Goal: Complete application form: Complete application form

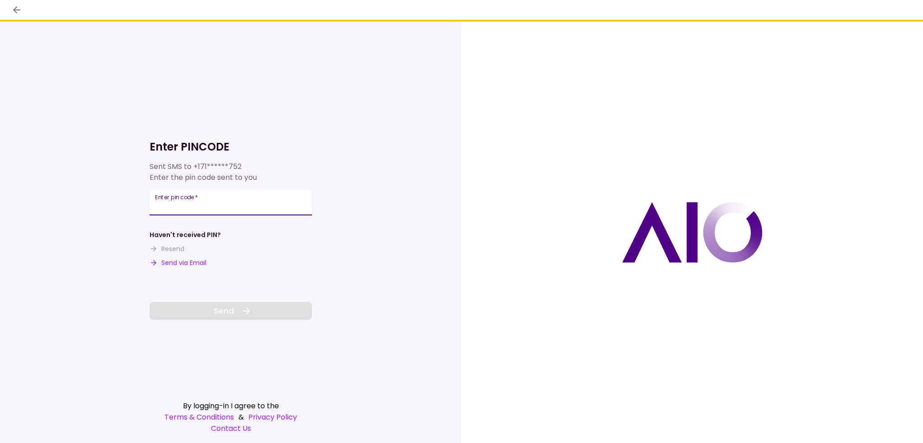
click at [258, 203] on input "Enter pin code   *" at bounding box center [231, 202] width 162 height 25
type input "******"
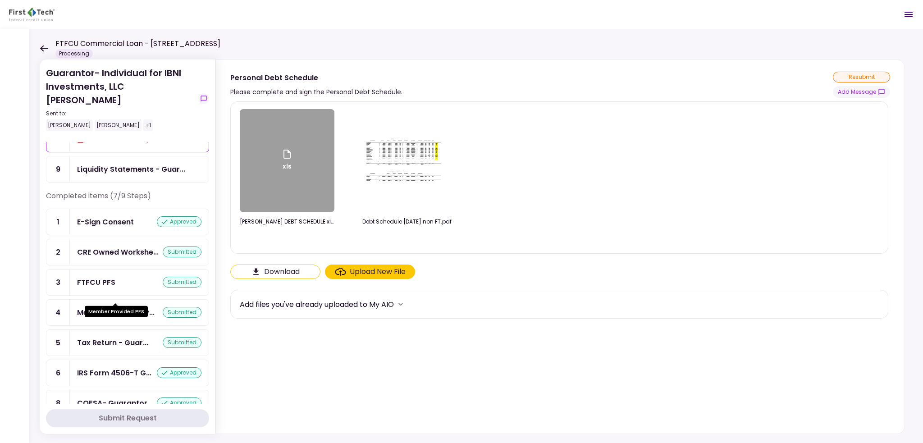
scroll to position [50, 0]
click at [83, 276] on div "FTFCU PFS" at bounding box center [96, 281] width 38 height 11
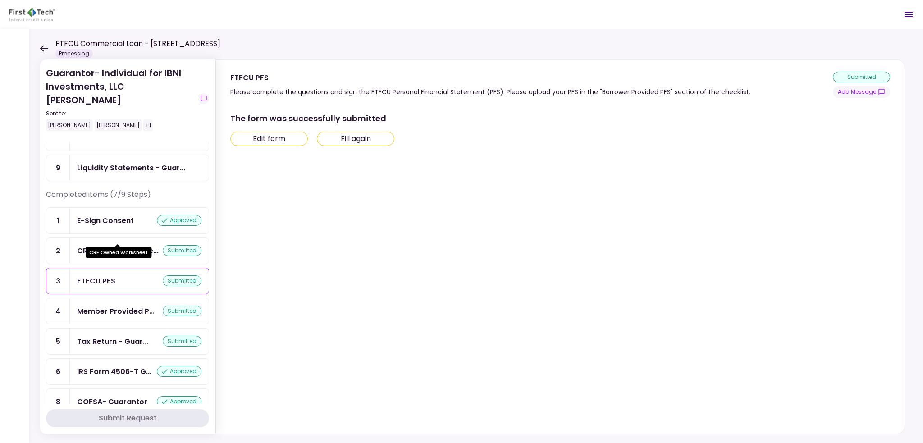
click at [91, 245] on div "CRE Owned Workshe..." at bounding box center [118, 250] width 82 height 11
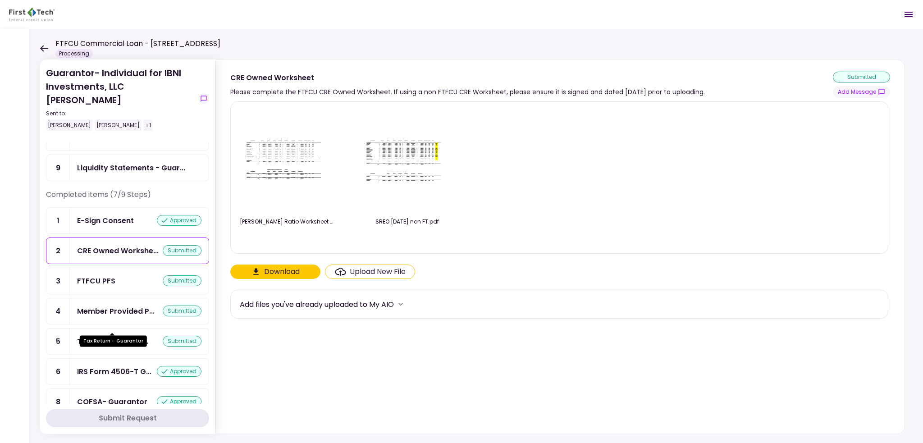
click at [113, 336] on div "Tax Return - Guar..." at bounding box center [112, 341] width 71 height 11
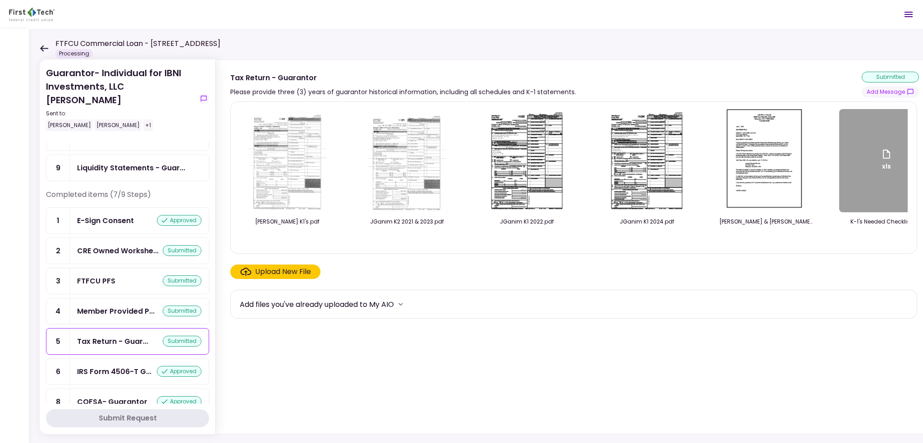
drag, startPoint x: 392, startPoint y: 245, endPoint x: 454, endPoint y: 243, distance: 61.8
click at [454, 243] on div "Johnny K1's.pdf JGanim K2 2021 & 2023.pdf JGanim K1 2022.pdf JGanim K1 2024.pdf…" at bounding box center [574, 177] width 668 height 137
click at [44, 44] on div "FTFCU Commercial Loan - 6 Uvalde Road Houston TX Processing" at bounding box center [130, 48] width 181 height 20
click at [45, 48] on icon at bounding box center [44, 48] width 8 height 6
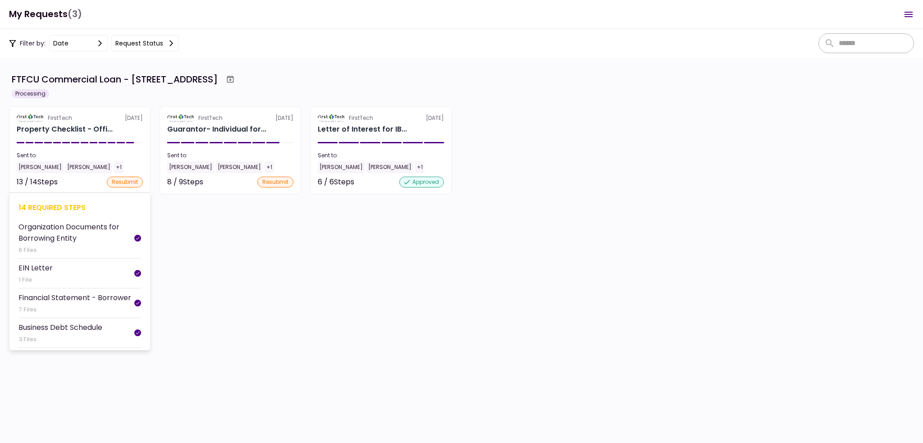
click at [103, 135] on div "Property Checklist - Offi..." at bounding box center [65, 129] width 96 height 11
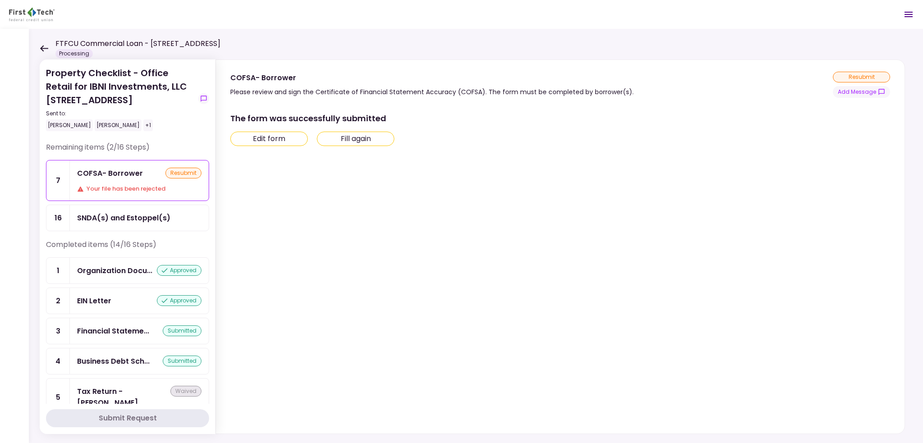
click at [41, 50] on icon at bounding box center [44, 48] width 9 height 7
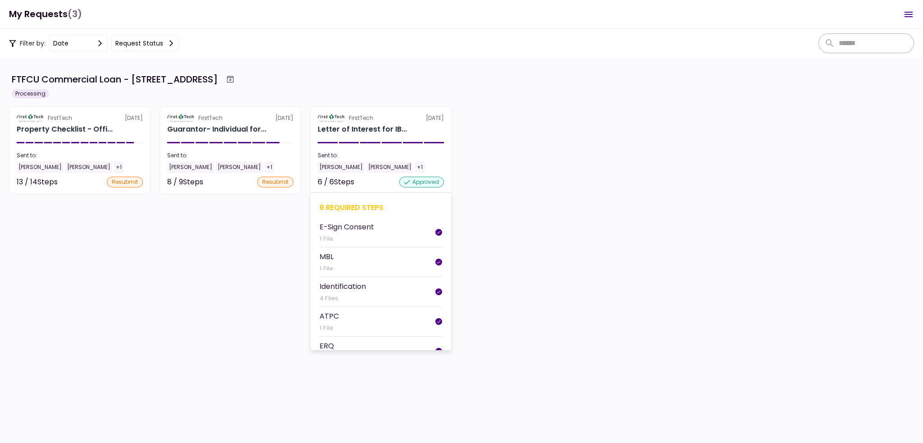
click at [339, 140] on section "FirstTech 12 Aug Letter of Interest for IB... Sent to: Matt Franke Davis Sheffi…" at bounding box center [381, 150] width 142 height 88
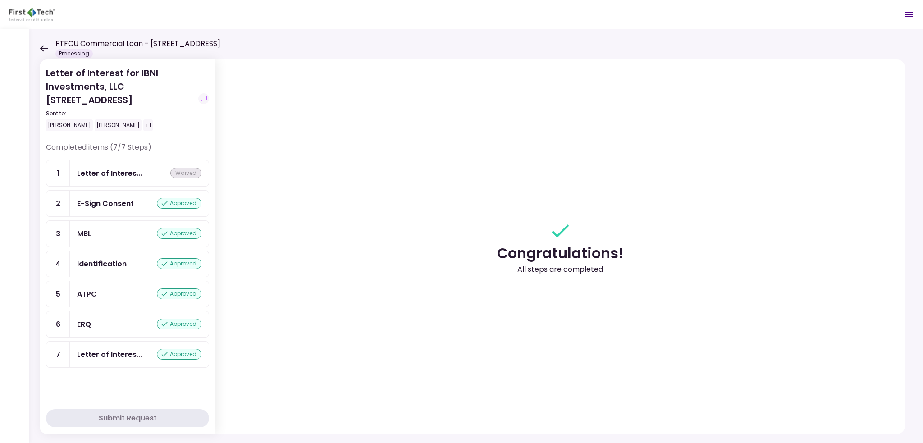
click at [45, 50] on icon at bounding box center [44, 48] width 9 height 7
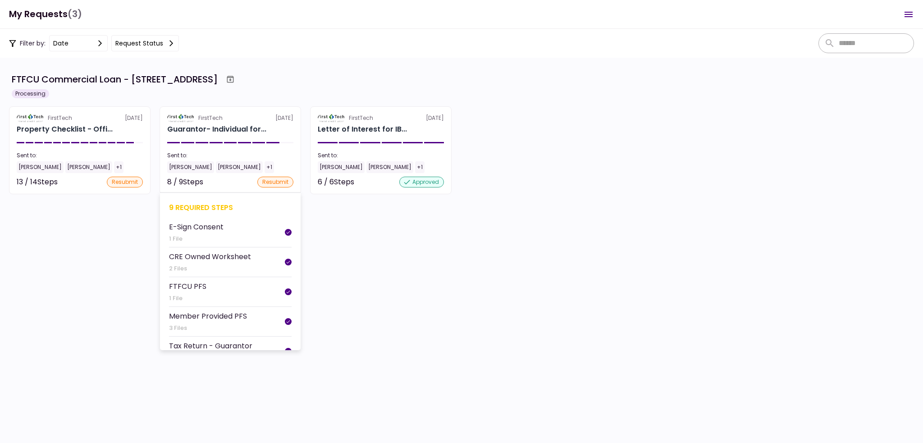
click at [239, 119] on div "FirstTech 2 Sep" at bounding box center [230, 118] width 126 height 8
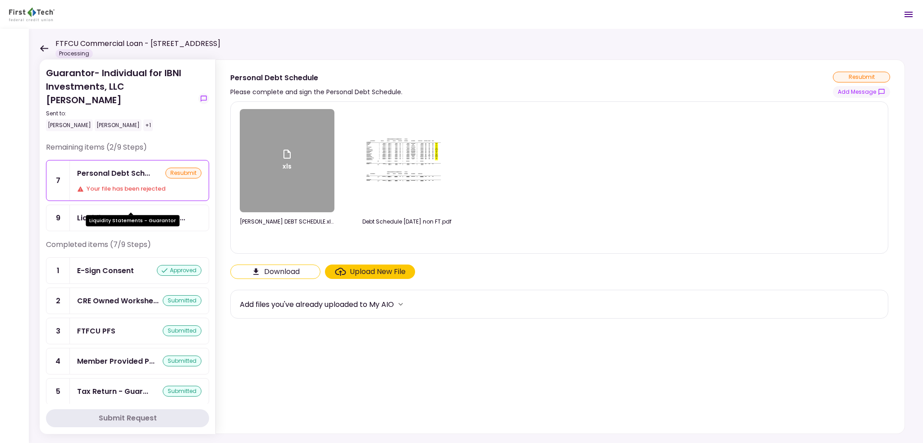
click at [110, 212] on div "Liquidity Statements - Guar..." at bounding box center [131, 217] width 108 height 11
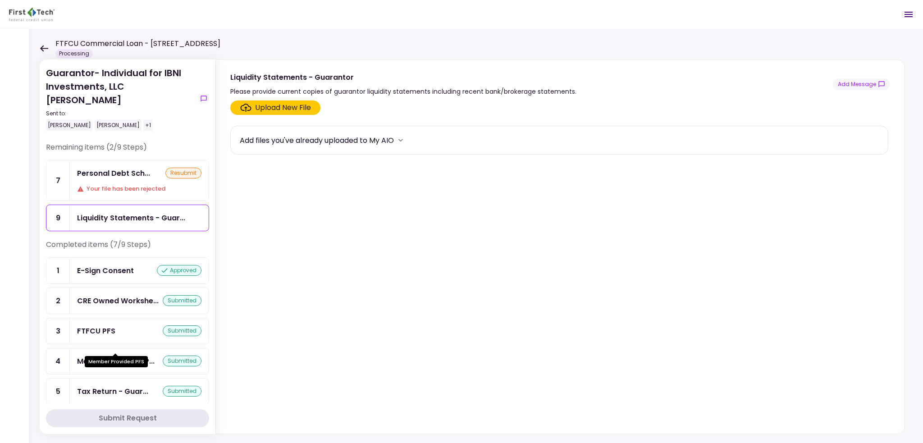
click at [113, 356] on div "Member Provided P..." at bounding box center [116, 361] width 78 height 11
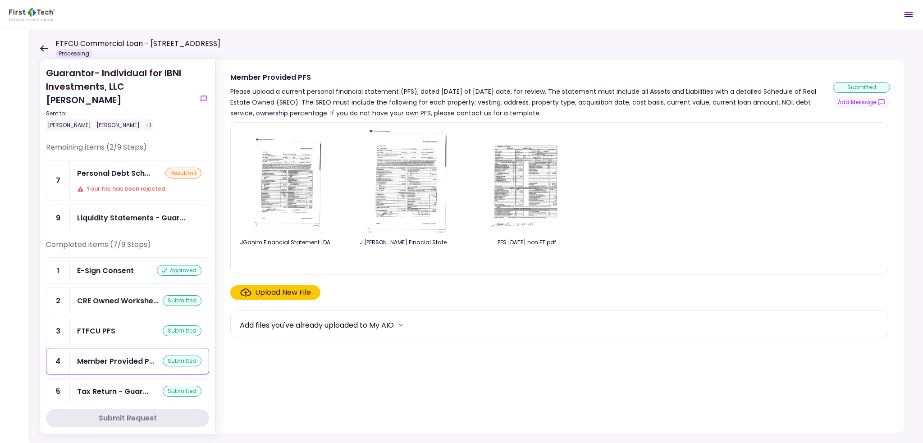
click at [293, 296] on div "Upload New File" at bounding box center [283, 292] width 56 height 11
click at [0, 0] on input "Upload New File" at bounding box center [0, 0] width 0 height 0
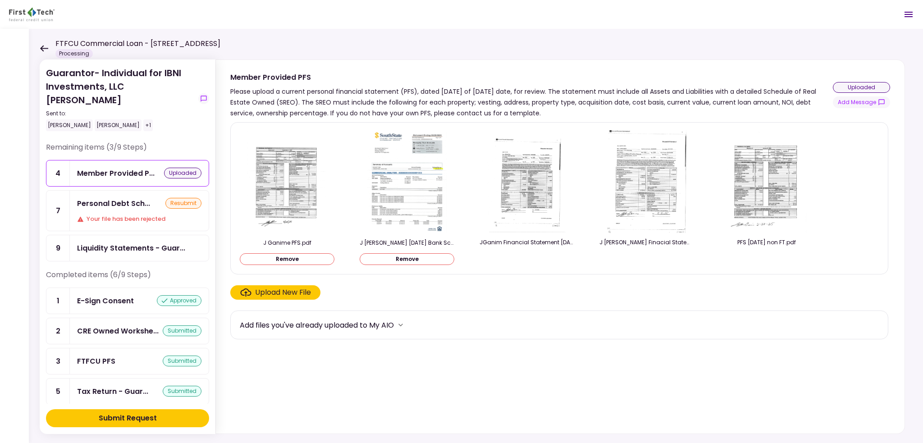
click at [398, 259] on button "Remove" at bounding box center [407, 259] width 95 height 12
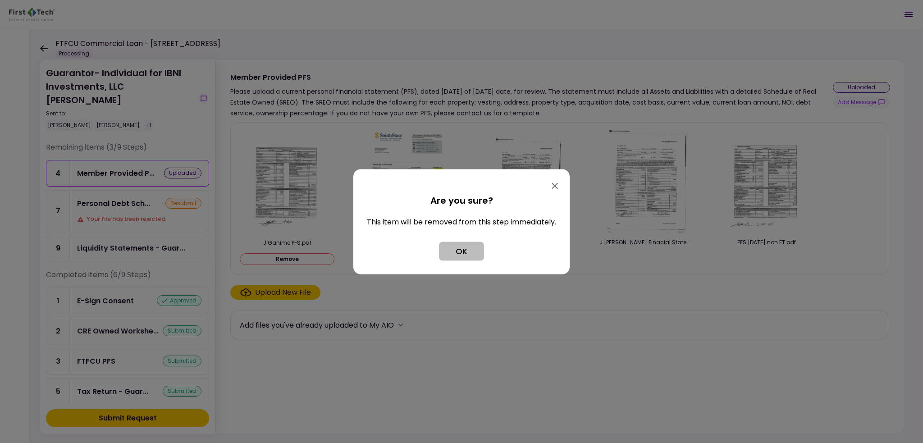
click at [455, 252] on button "OK" at bounding box center [461, 251] width 45 height 19
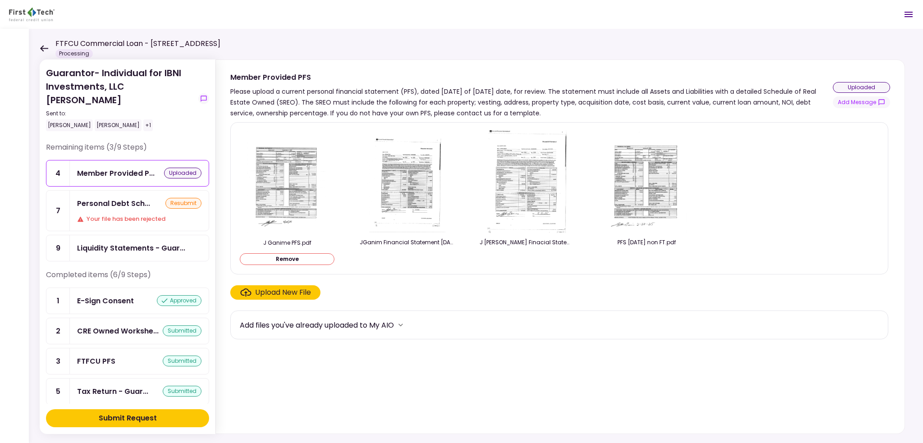
click at [165, 419] on button "Submit Request" at bounding box center [127, 418] width 163 height 18
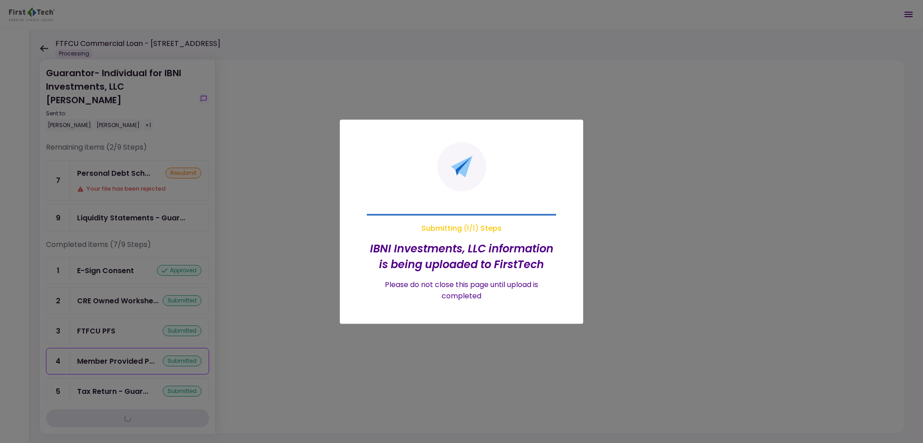
click at [129, 203] on div at bounding box center [461, 221] width 923 height 443
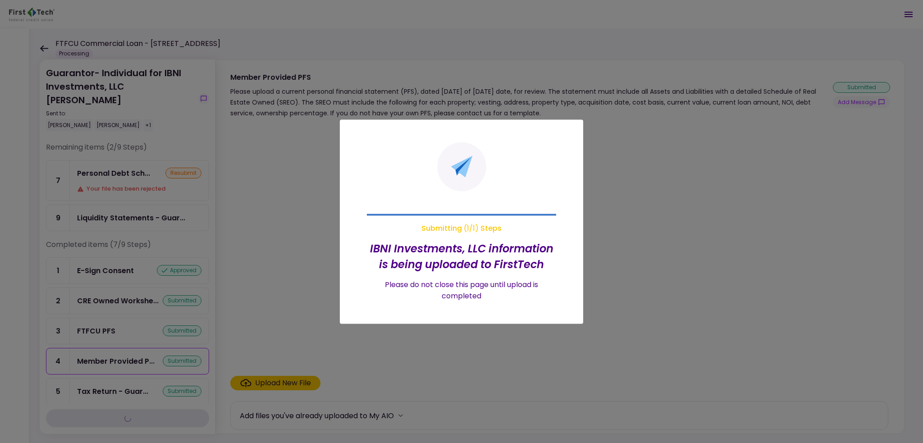
click at [132, 203] on div at bounding box center [461, 221] width 923 height 443
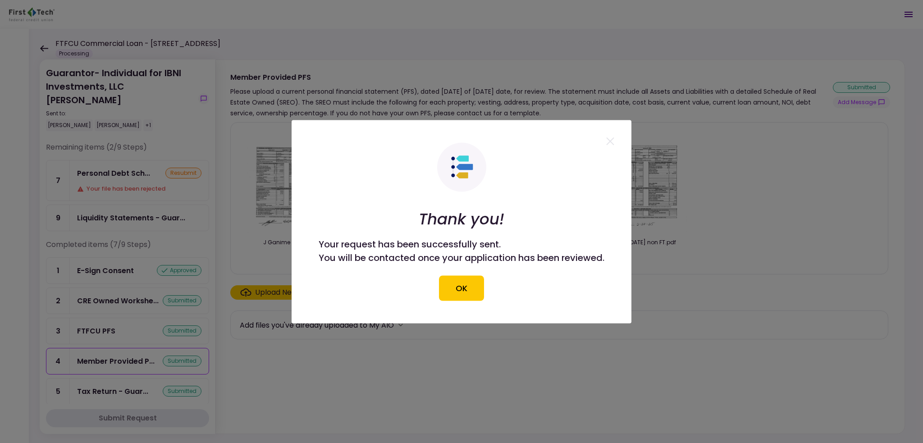
click at [465, 295] on button "OK" at bounding box center [461, 288] width 45 height 25
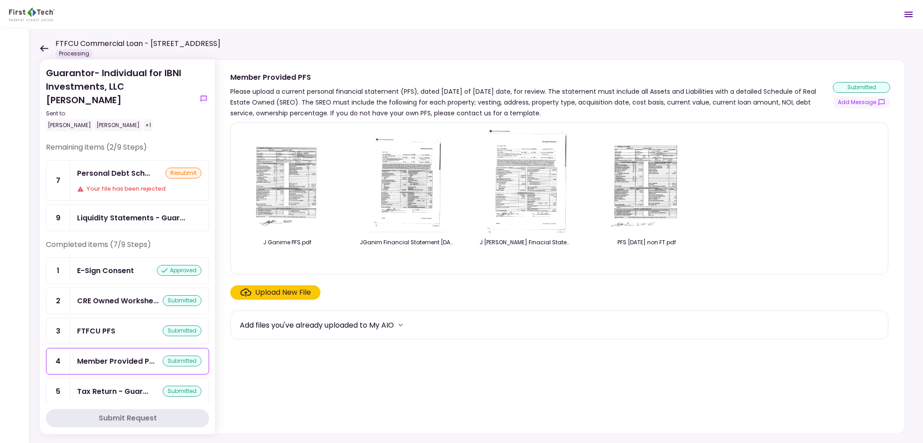
click at [138, 205] on div "Liquidity Statements - Guar..." at bounding box center [139, 218] width 139 height 26
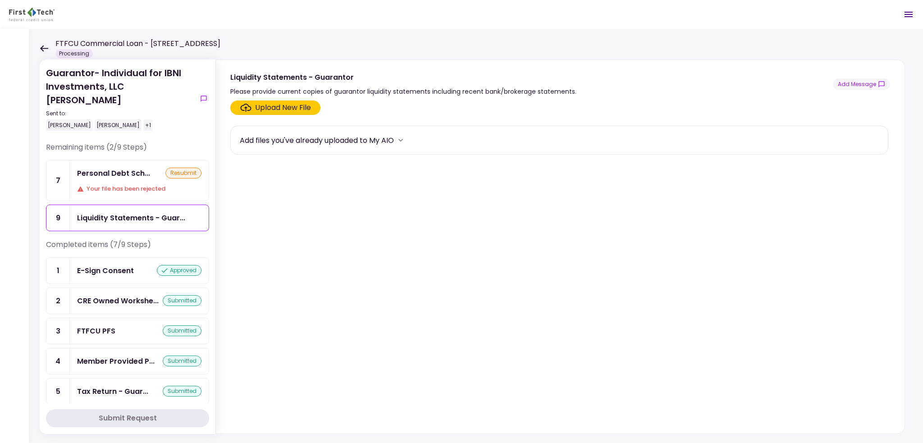
click at [293, 113] on label "Upload New File" at bounding box center [275, 108] width 90 height 14
click at [0, 0] on input "Upload New File" at bounding box center [0, 0] width 0 height 0
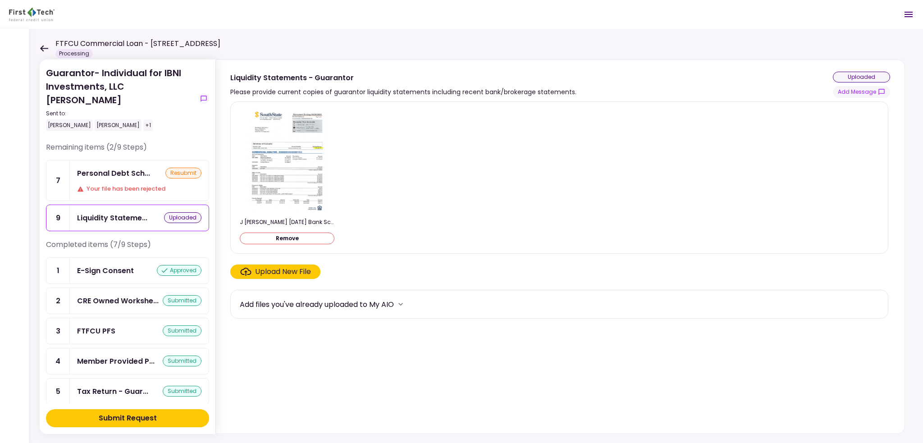
click at [164, 419] on button "Submit Request" at bounding box center [127, 418] width 163 height 18
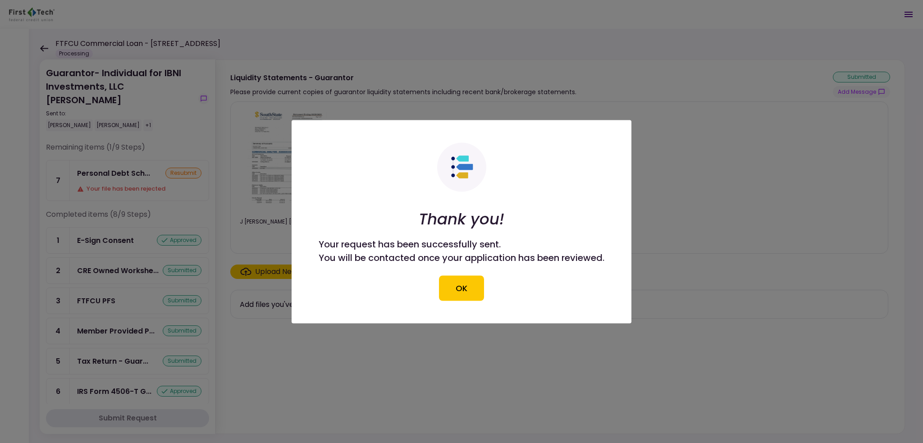
click at [445, 282] on button "OK" at bounding box center [461, 288] width 45 height 25
click at [455, 280] on section "J Ganim 9.03.25 Bank Screen Shots.pdf Upload New File Add files you've already …" at bounding box center [560, 265] width 660 height 329
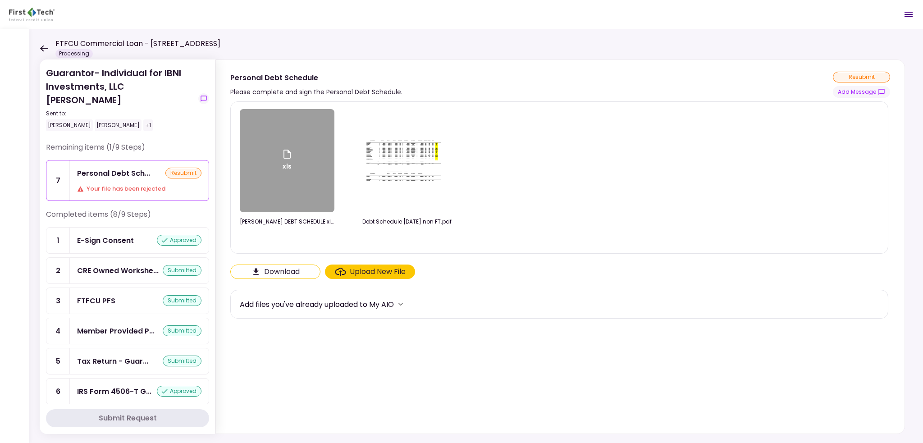
click at [296, 193] on div "xls" at bounding box center [287, 160] width 95 height 103
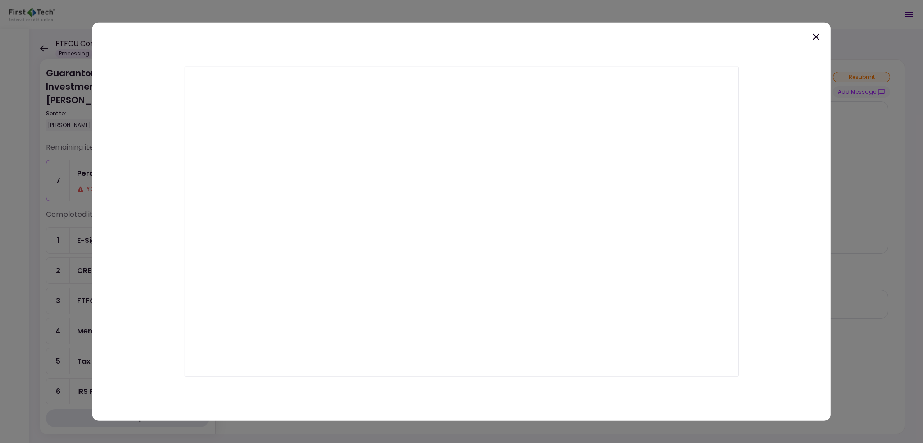
click at [815, 34] on icon at bounding box center [816, 36] width 6 height 6
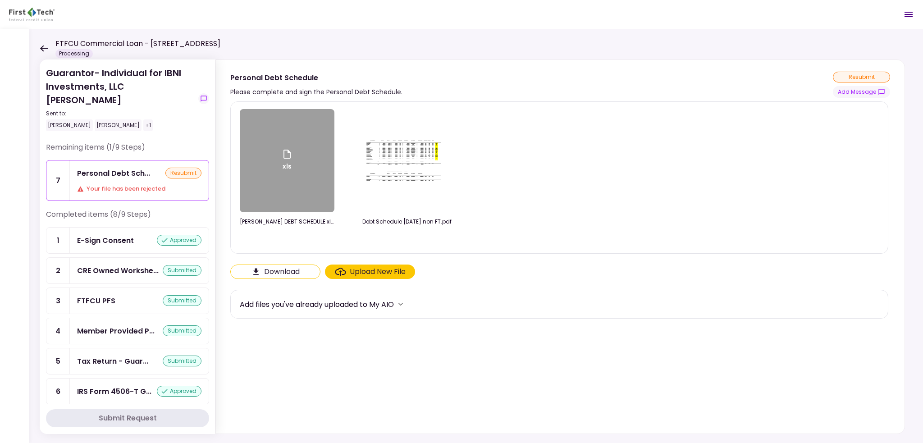
click at [45, 51] on icon at bounding box center [44, 48] width 9 height 7
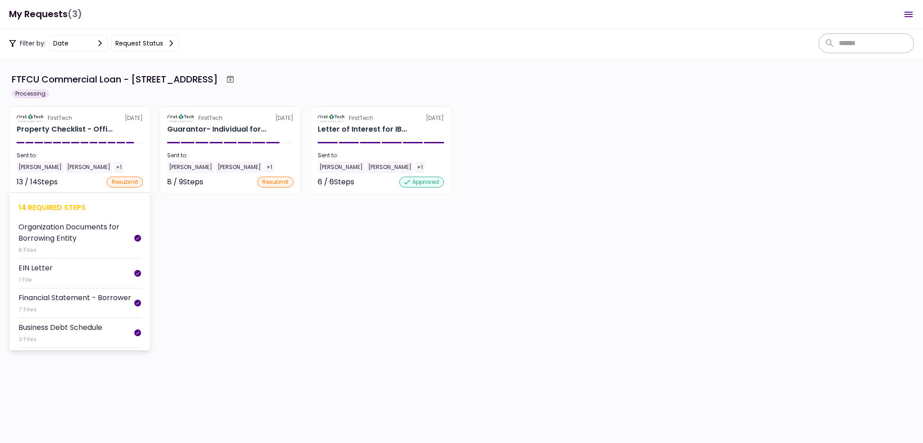
click at [117, 131] on div "Property Checklist - Offi..." at bounding box center [80, 129] width 126 height 11
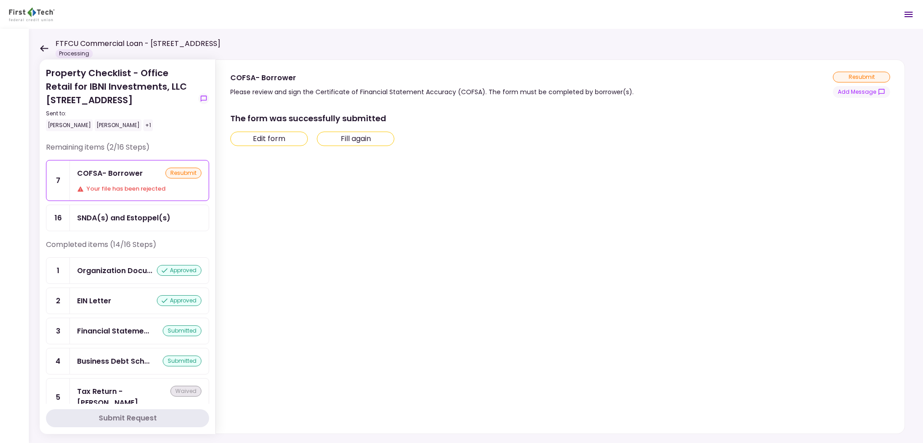
click at [42, 48] on icon at bounding box center [44, 48] width 8 height 6
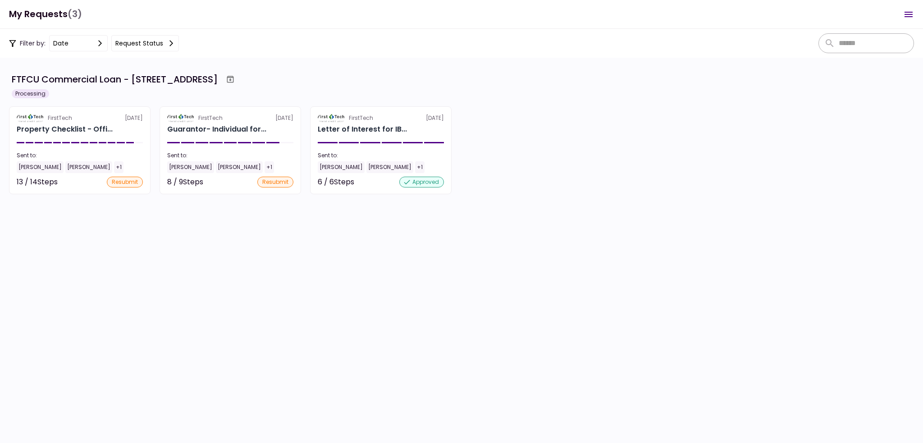
click at [246, 36] on div "Filter by: date Request status" at bounding box center [461, 43] width 923 height 29
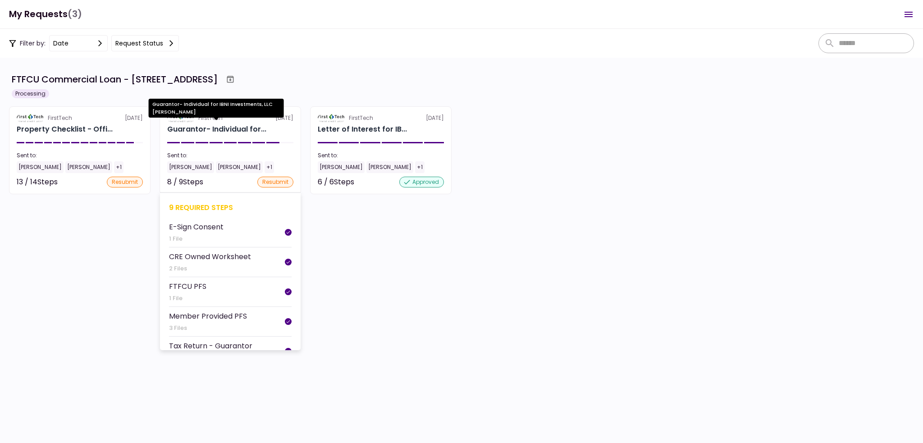
click at [195, 124] on div "Guarantor- Individual for IBNI Investments, LLC [PERSON_NAME]" at bounding box center [216, 111] width 135 height 25
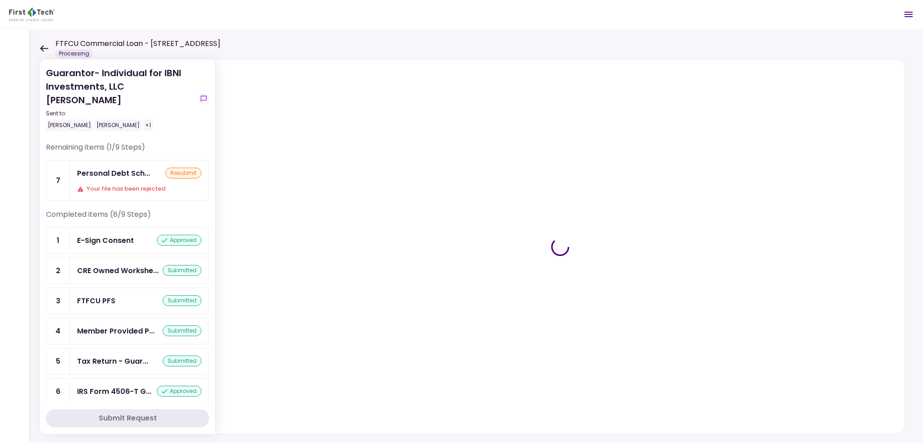
click at [108, 161] on div "Personal Debt Sch... resubmit Your file has been rejected" at bounding box center [139, 181] width 139 height 40
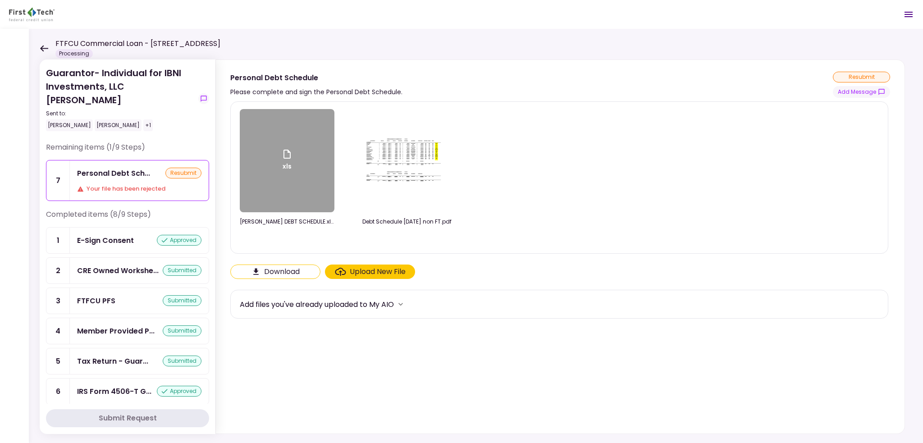
click at [44, 49] on icon at bounding box center [44, 48] width 9 height 7
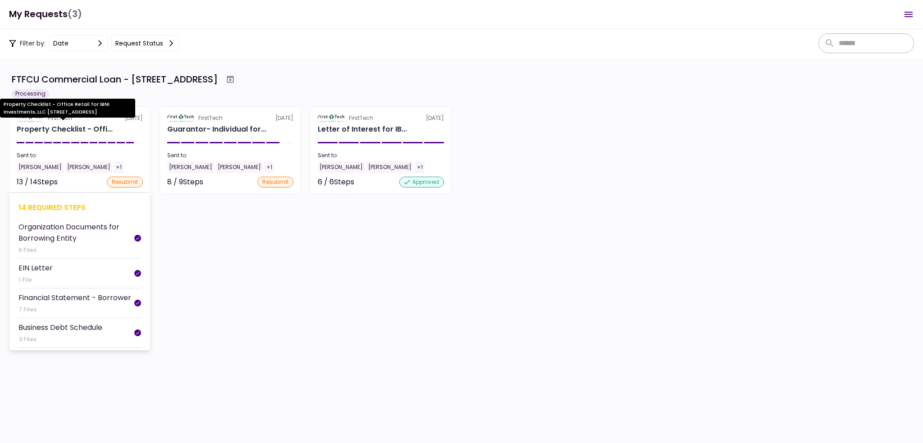
click at [84, 129] on div "Property Checklist - Offi..." at bounding box center [65, 129] width 96 height 11
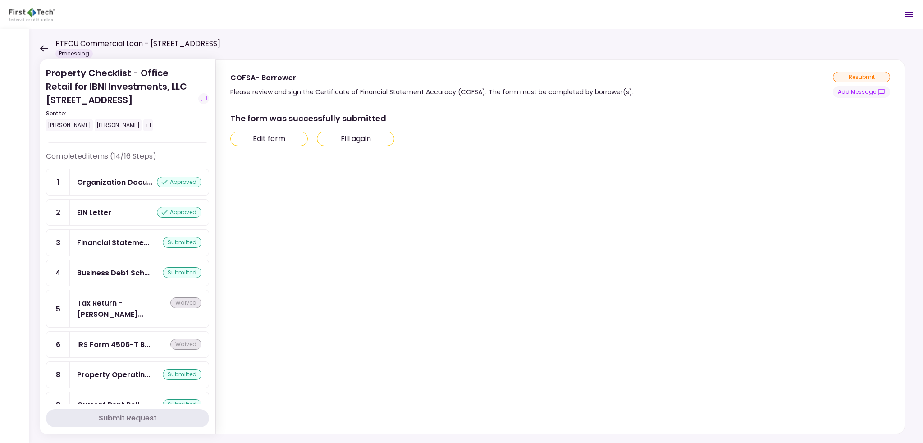
scroll to position [90, 0]
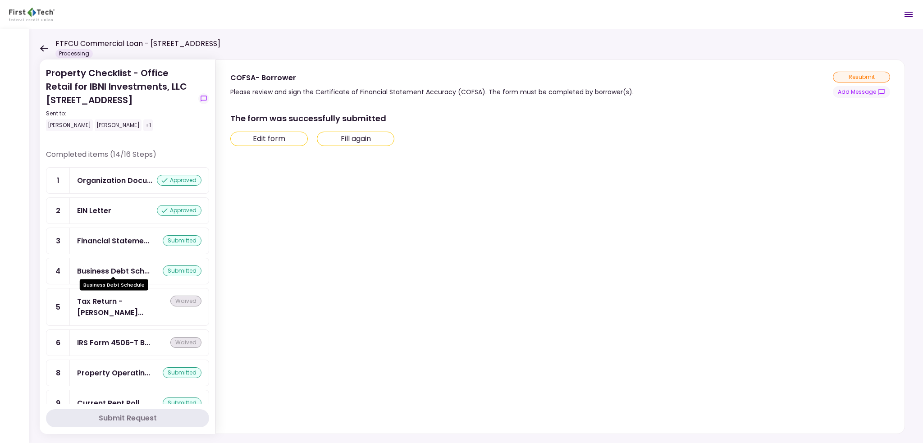
click at [109, 269] on div "Business Debt Sch..." at bounding box center [113, 271] width 73 height 11
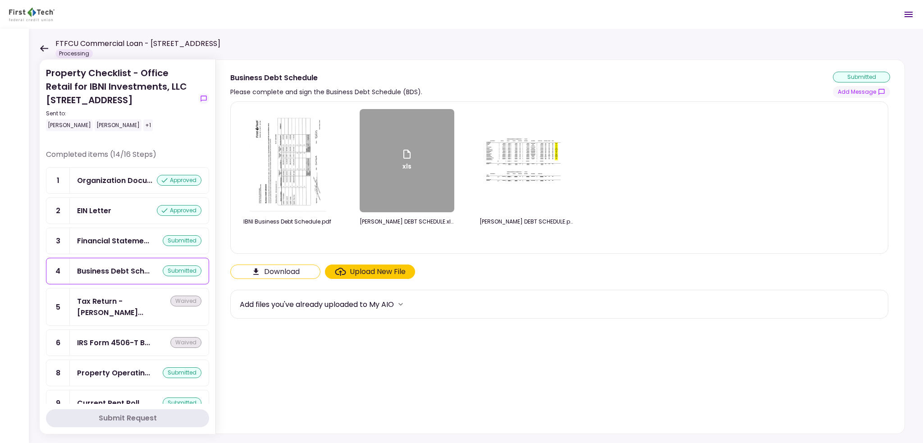
click at [40, 48] on icon at bounding box center [44, 48] width 9 height 7
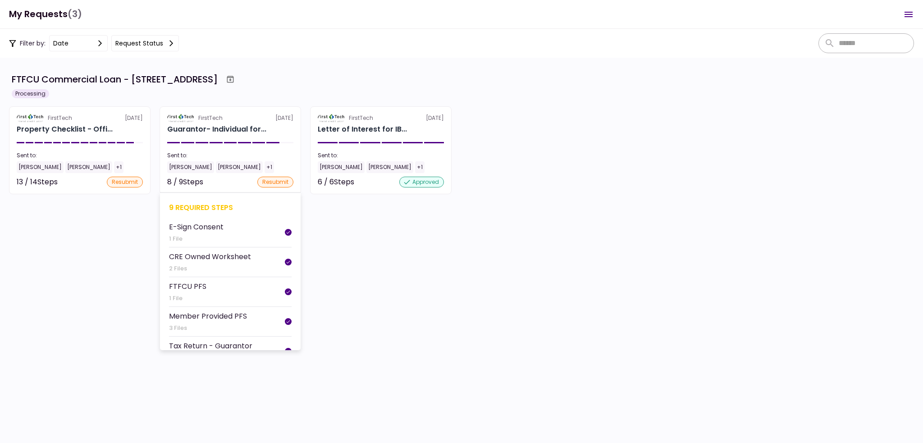
click at [267, 129] on div "Guarantor- Individual for..." at bounding box center [230, 129] width 126 height 11
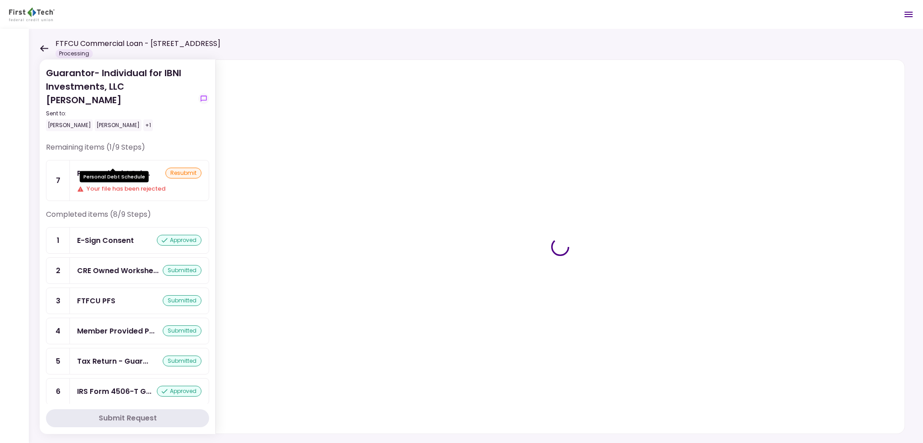
click at [133, 168] on div "Personal Debt Sch..." at bounding box center [113, 173] width 73 height 11
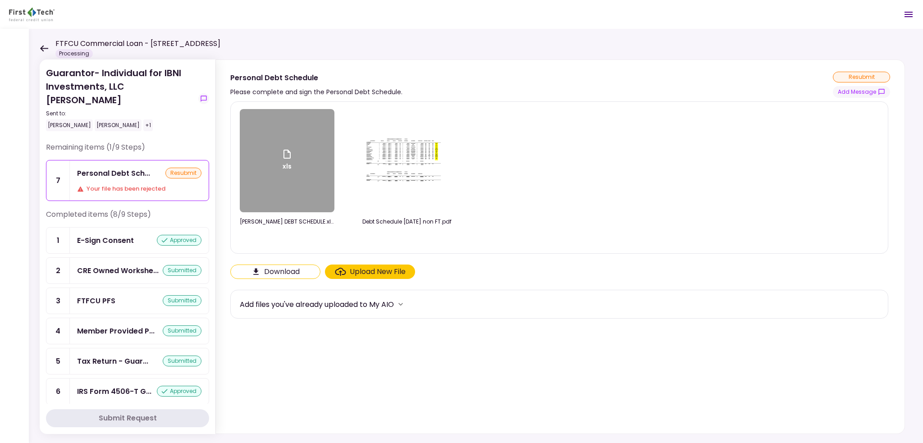
click at [372, 271] on div "Upload New File" at bounding box center [378, 271] width 56 height 11
click at [0, 0] on input "Upload New File" at bounding box center [0, 0] width 0 height 0
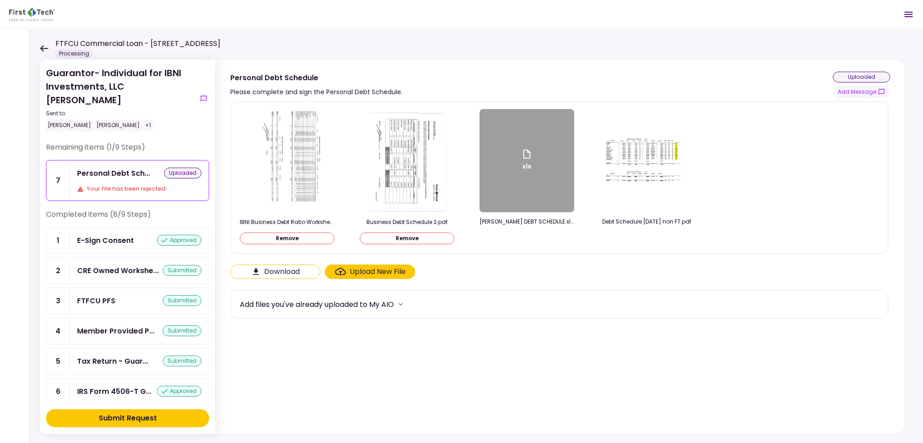
click at [131, 421] on div "Submit Request" at bounding box center [128, 418] width 58 height 11
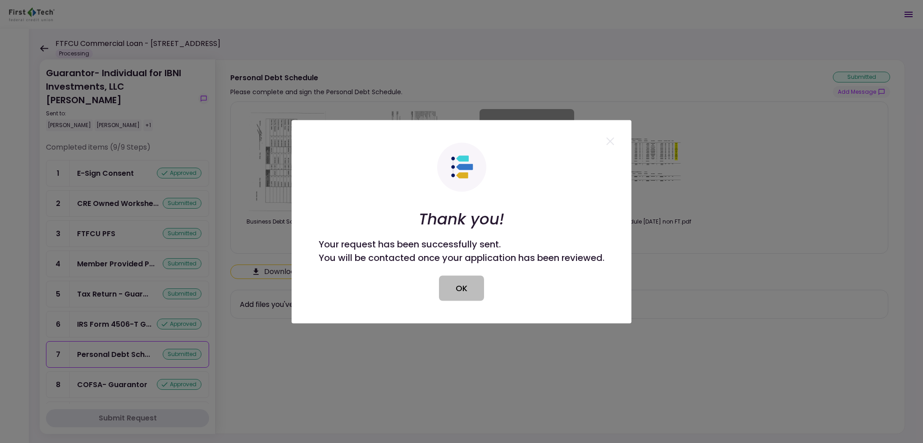
click at [470, 285] on button "OK" at bounding box center [461, 288] width 45 height 25
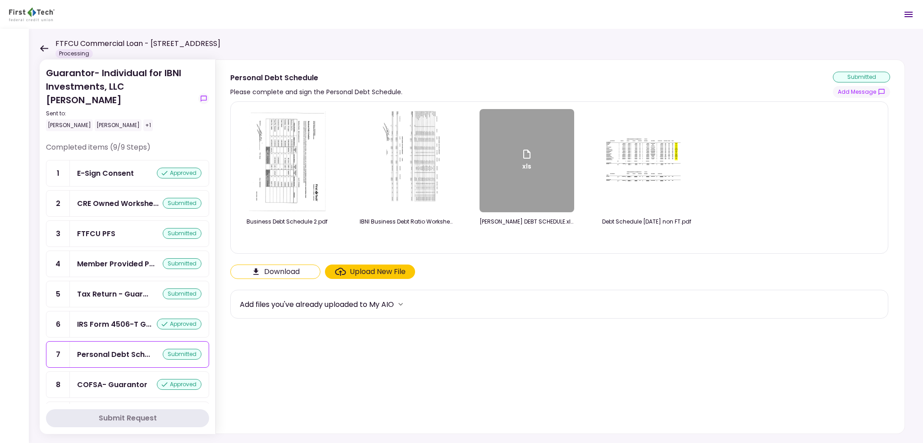
click at [41, 48] on icon at bounding box center [44, 48] width 8 height 6
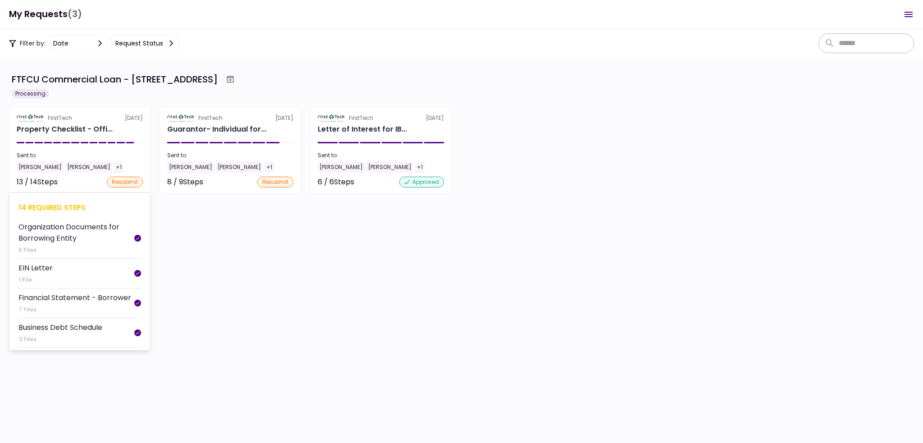
click at [108, 124] on section "FirstTech 3 Sep Property Checklist - Offi... Sent to: Johnny Ganim Matt Franke …" at bounding box center [80, 150] width 142 height 88
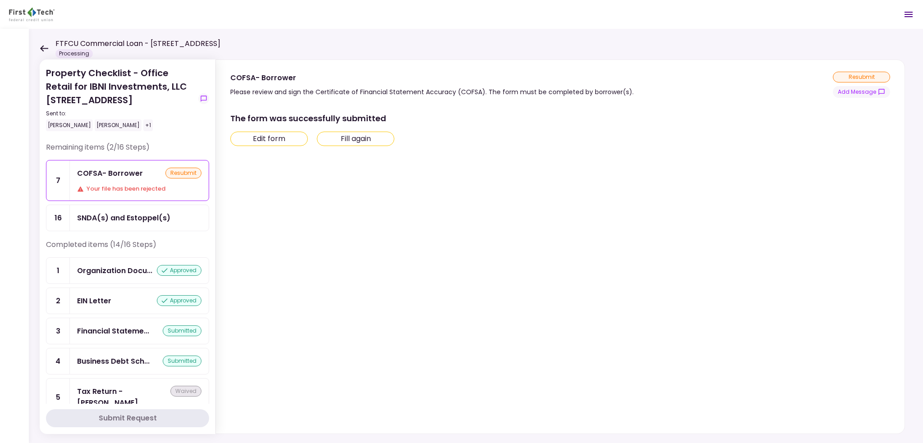
click at [374, 142] on button "Fill again" at bounding box center [356, 139] width 78 height 14
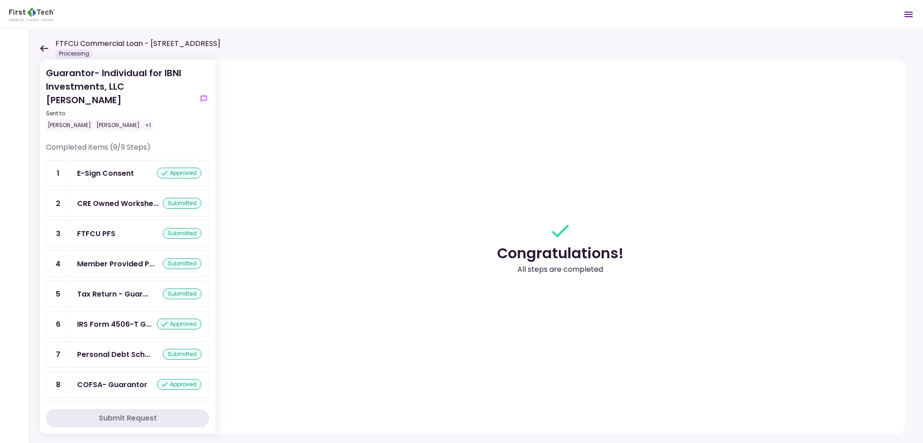
click at [41, 48] on icon at bounding box center [44, 48] width 8 height 6
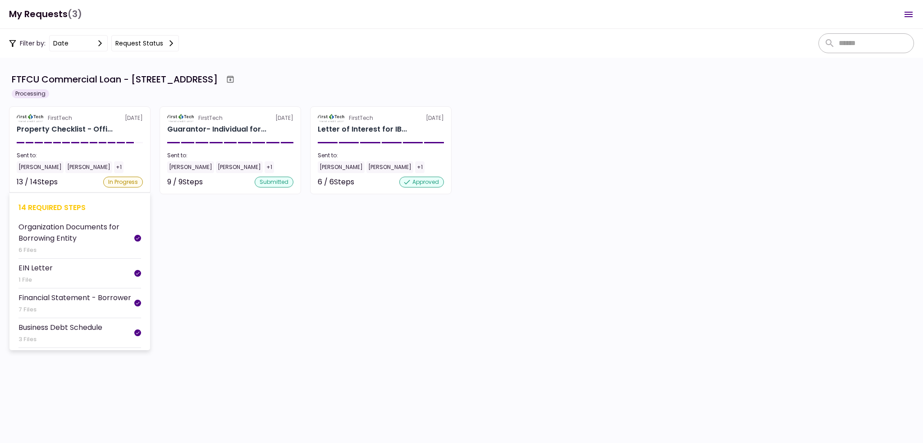
click at [121, 124] on div "Property Checklist - Offi..." at bounding box center [80, 129] width 126 height 11
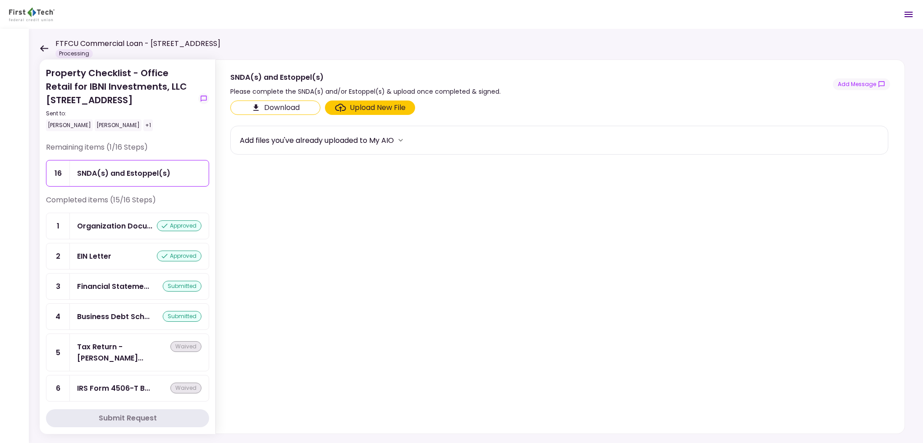
click at [41, 46] on icon at bounding box center [44, 48] width 9 height 7
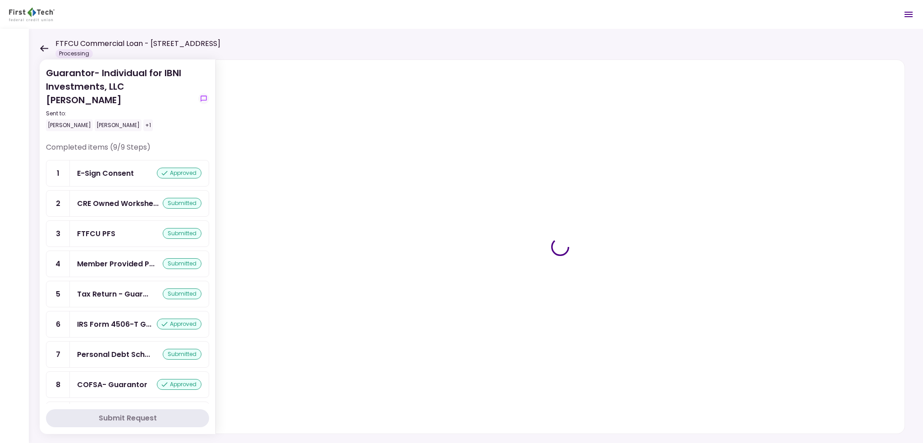
scroll to position [13, 0]
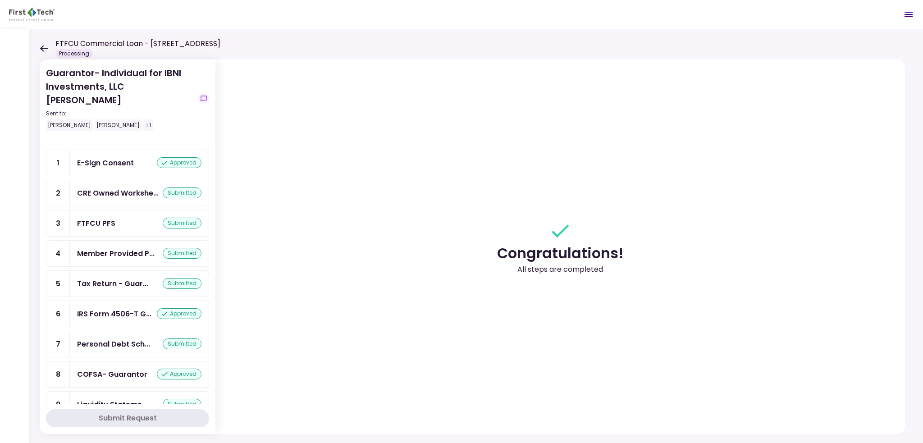
scroll to position [13, 0]
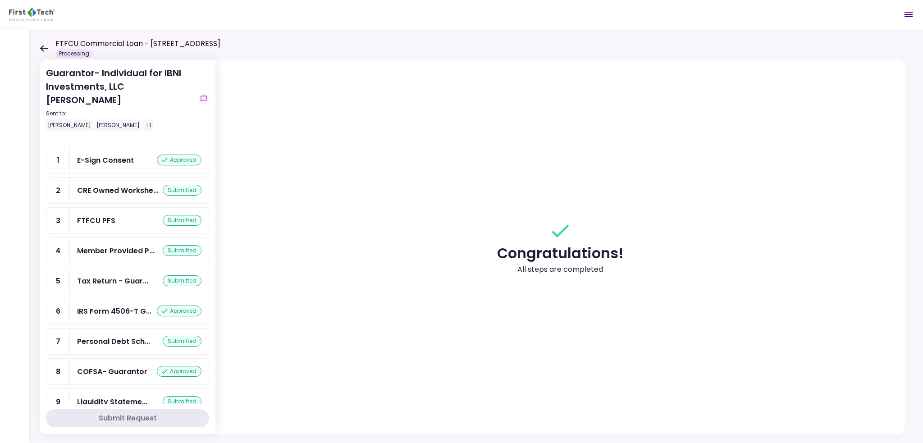
click at [104, 366] on div "COFSA- Guarantor" at bounding box center [112, 371] width 70 height 11
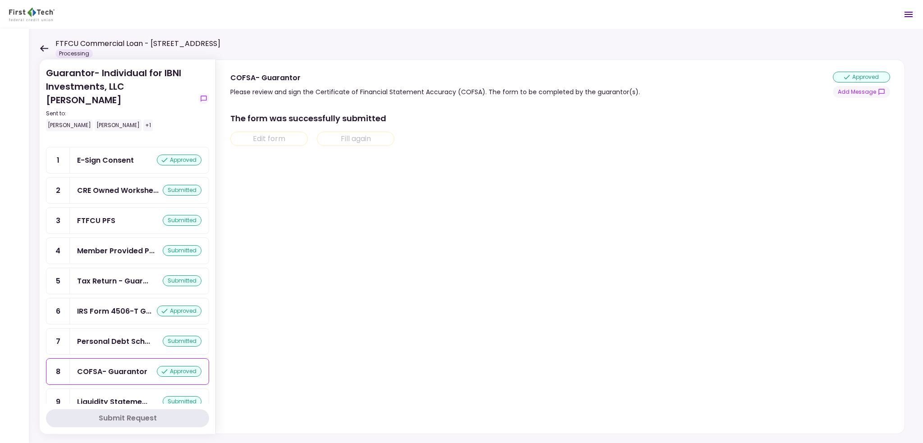
click at [41, 45] on icon at bounding box center [44, 48] width 9 height 7
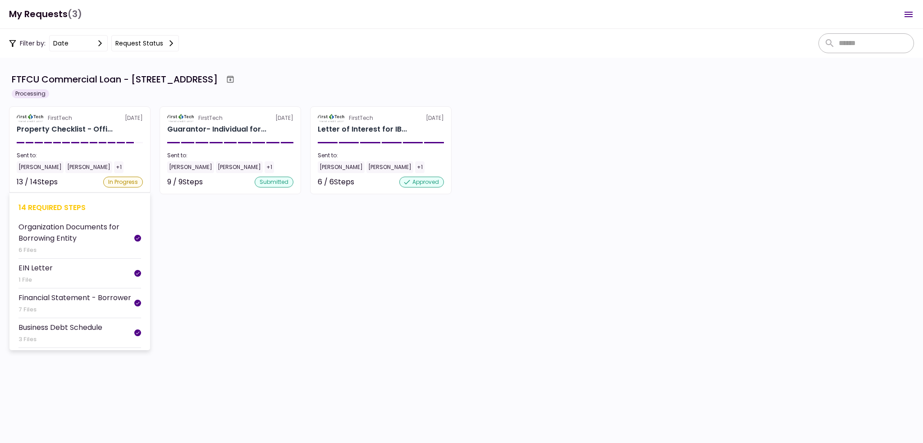
click at [90, 124] on div "Property Checklist - Offi..." at bounding box center [65, 129] width 96 height 11
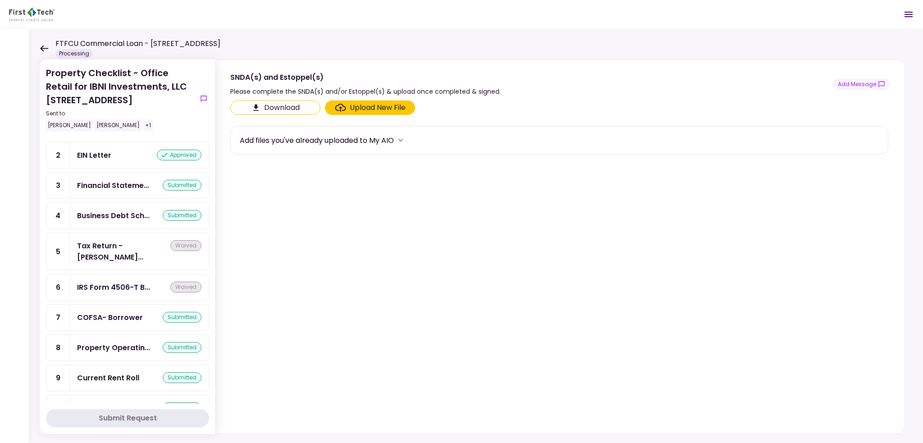
scroll to position [180, 0]
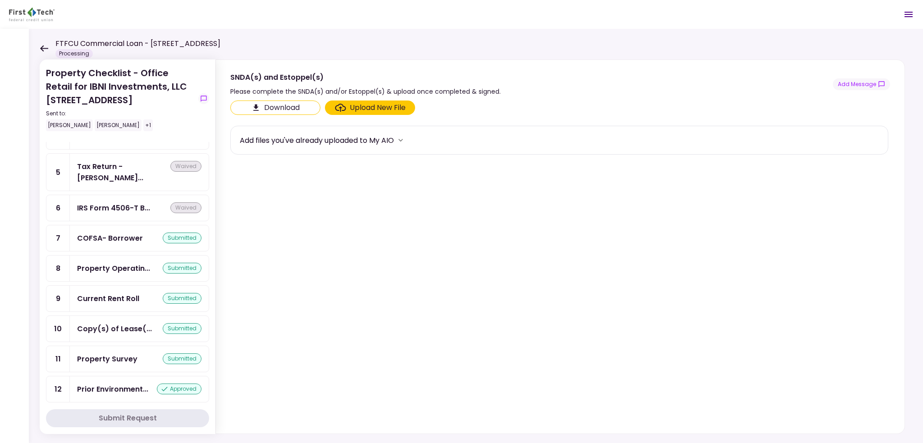
click at [119, 233] on div "COFSA- Borrower" at bounding box center [110, 238] width 66 height 11
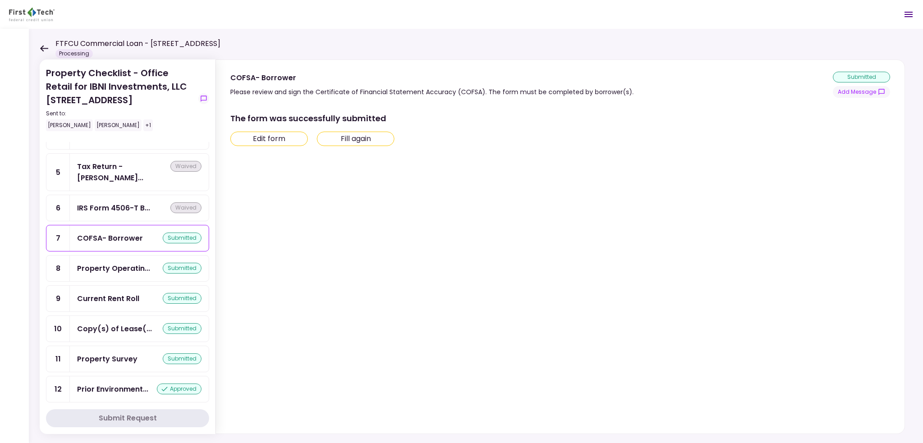
click at [317, 117] on div "The form was successfully submitted" at bounding box center [559, 118] width 658 height 12
